Goal: Task Accomplishment & Management: Complete application form

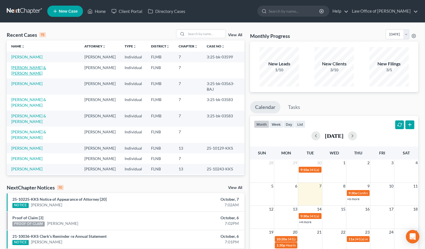
click at [36, 69] on link "[PERSON_NAME] & [PERSON_NAME]" at bounding box center [28, 70] width 35 height 10
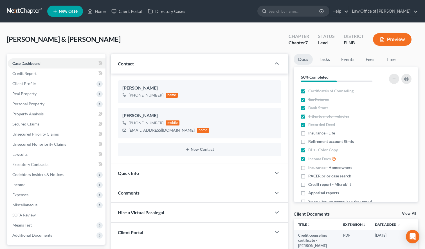
click at [12, 11] on link at bounding box center [25, 11] width 36 height 10
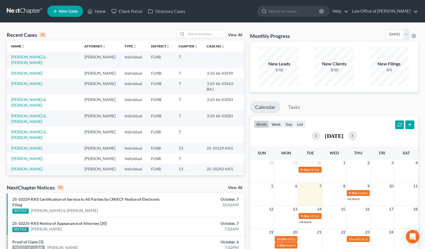
click at [245, 22] on nav "Home New Case Client Portal Directory Cases Law Office of Sharon T. Sperling in…" at bounding box center [212, 11] width 425 height 22
click at [55, 12] on line at bounding box center [55, 11] width 0 height 3
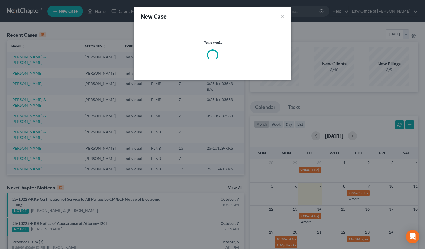
select select "16"
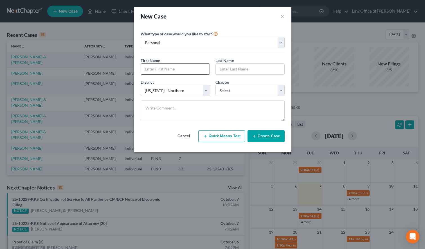
click at [191, 67] on input "text" at bounding box center [175, 69] width 69 height 11
type input "Carlos"
type input "Freeman"
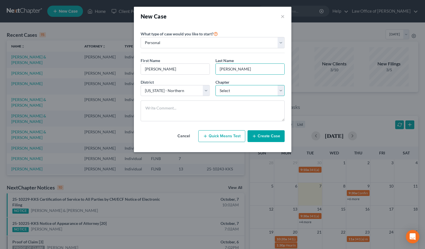
click at [215, 85] on select "Select 7 11 12 13" at bounding box center [249, 90] width 69 height 11
select select "3"
click option "13" at bounding box center [0, 0] width 0 height 0
click at [200, 9] on div "New Case ×" at bounding box center [212, 16] width 157 height 19
click at [259, 139] on button "Create Case" at bounding box center [265, 136] width 37 height 12
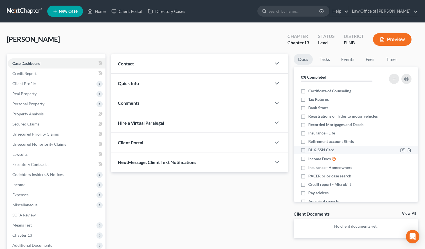
click at [321, 148] on span "DL & SSN Card" at bounding box center [321, 150] width 26 height 6
click at [314, 148] on input "DL & SSN Card" at bounding box center [312, 149] width 4 height 4
checkbox input "true"
click at [32, 80] on span "Client Profile" at bounding box center [57, 84] width 98 height 10
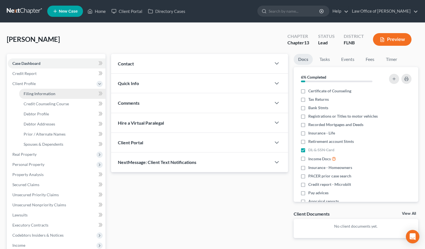
click at [78, 89] on link "Filing Information" at bounding box center [62, 94] width 86 height 10
select select "1"
select select "0"
select select "3"
select select "16"
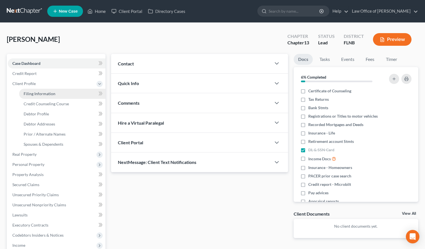
select select "9"
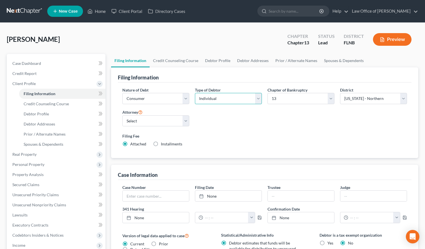
click at [195, 93] on select "Select Individual Joint" at bounding box center [228, 98] width 67 height 11
select select "1"
click option "Joint" at bounding box center [0, 0] width 0 height 0
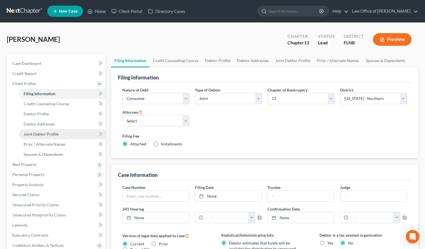
click at [31, 136] on span "Joint Debtor Profile" at bounding box center [41, 134] width 35 height 5
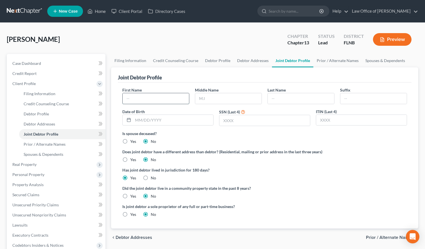
click at [163, 102] on input "text" at bounding box center [156, 98] width 66 height 11
type input "Dania"
type input "Freeman"
click at [18, 12] on link at bounding box center [25, 11] width 36 height 10
